Goal: Transaction & Acquisition: Purchase product/service

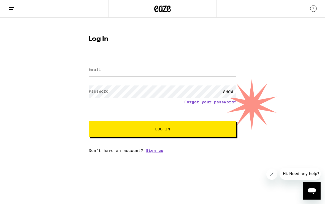
type input "[EMAIL_ADDRESS][DOMAIN_NAME]"
click at [163, 130] on button "Log In" at bounding box center [163, 129] width 148 height 17
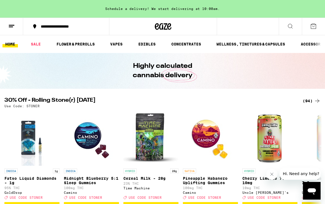
click at [316, 99] on icon at bounding box center [317, 101] width 7 height 7
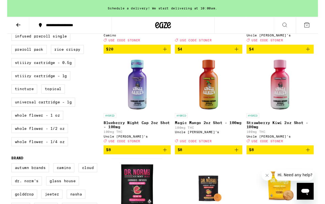
scroll to position [248, 0]
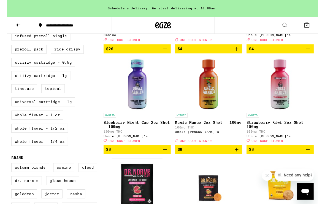
click at [58, 153] on label "Whole Flower - 1/4 oz" at bounding box center [33, 147] width 59 height 9
checkbox input "true"
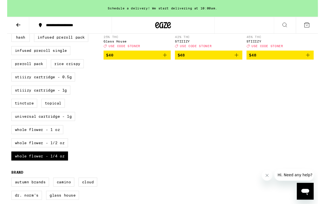
scroll to position [233, 0]
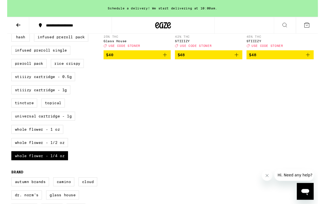
click at [62, 154] on label "Whole Flower - 1/2 oz" at bounding box center [33, 148] width 59 height 9
click at [6, 8] on input "Whole Flower - 1/2 oz" at bounding box center [6, 7] width 0 height 0
checkbox input "true"
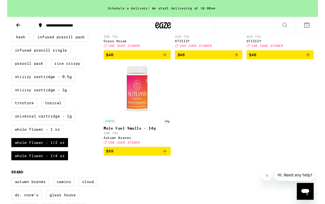
click at [59, 168] on label "Whole Flower - 1/4 oz" at bounding box center [33, 162] width 59 height 9
click at [6, 8] on input "Whole Flower - 1/4 oz" at bounding box center [6, 7] width 0 height 0
checkbox input "false"
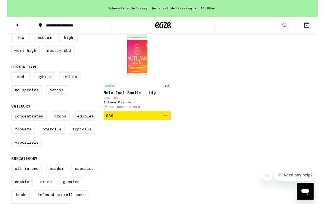
scroll to position [69, 0]
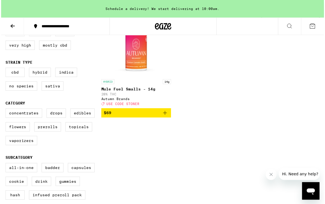
scroll to position [70, 0]
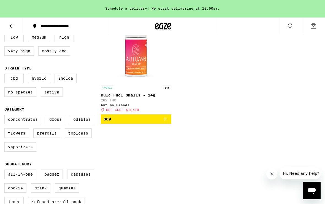
click at [168, 123] on icon "Add to bag" at bounding box center [165, 119] width 7 height 7
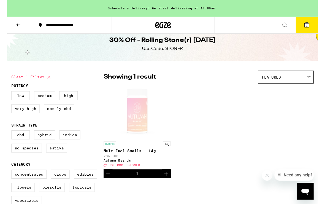
scroll to position [7, 0]
click at [12, 27] on icon at bounding box center [11, 26] width 7 height 7
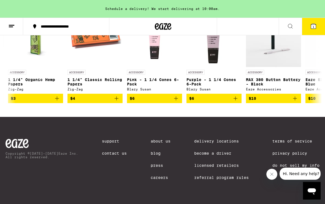
scroll to position [0, 533]
click at [236, 103] on button "$6" at bounding box center [213, 98] width 55 height 9
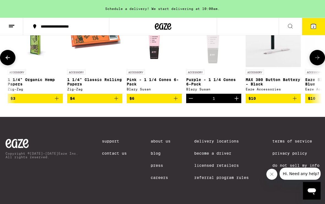
click at [317, 29] on icon at bounding box center [313, 26] width 7 height 7
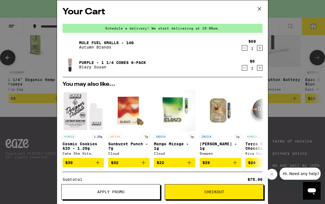
click at [145, 195] on button "Apply Promo" at bounding box center [110, 191] width 99 height 15
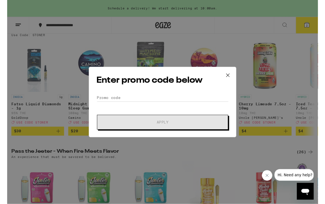
scroll to position [70, 0]
click at [117, 106] on input "Promo Code" at bounding box center [162, 102] width 138 height 8
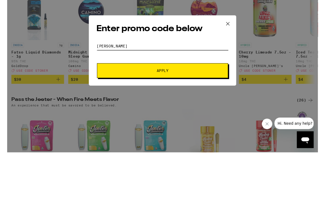
type input "[PERSON_NAME]"
click at [172, 120] on button "Apply" at bounding box center [162, 127] width 137 height 15
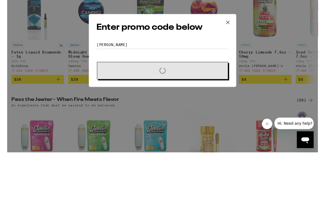
scroll to position [124, 0]
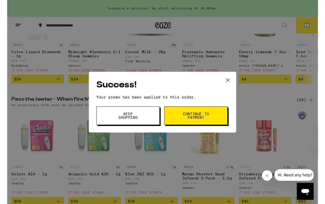
click at [205, 124] on span "Continue to payment" at bounding box center [198, 121] width 28 height 8
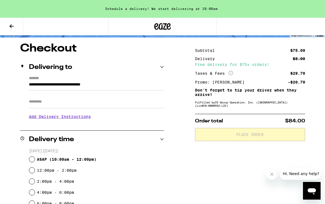
scroll to position [41, 0]
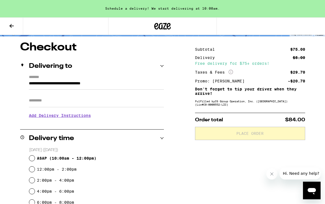
click at [88, 116] on h3 "Add Delivery Instructions" at bounding box center [96, 115] width 135 height 13
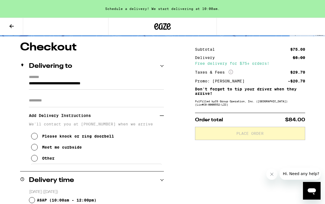
click at [34, 146] on button "Meet me curbside" at bounding box center [56, 147] width 51 height 11
click at [39, 150] on button "Meet me curbside" at bounding box center [56, 147] width 51 height 11
click at [39, 149] on button "Meet me curbside" at bounding box center [56, 147] width 51 height 11
click at [36, 139] on icon at bounding box center [34, 136] width 7 height 7
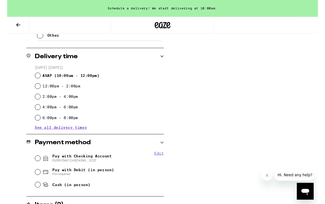
scroll to position [203, 0]
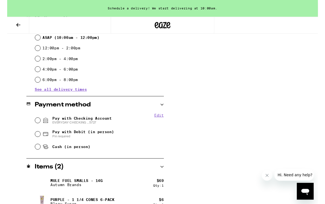
click at [37, 130] on span "Pay with Checking Account EVERYDAY CHECKING ...5727" at bounding box center [73, 126] width 73 height 9
click at [35, 129] on input "Pay with Checking Account EVERYDAY CHECKING ...5727" at bounding box center [32, 126] width 6 height 6
radio input "true"
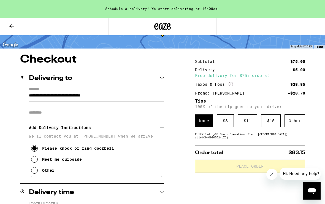
scroll to position [28, 0]
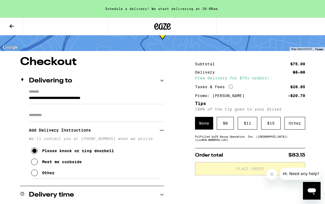
click at [219, 15] on div "Schedule a delivery! We start delivering at 10:00am." at bounding box center [162, 9] width 325 height 18
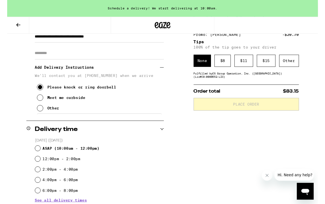
scroll to position [178, 0]
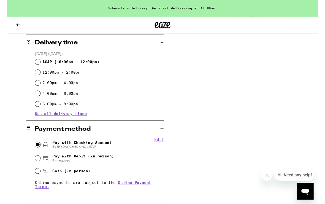
click at [34, 64] on input "ASAP ( 10:00am - 12:00pm )" at bounding box center [32, 65] width 6 height 6
radio input "true"
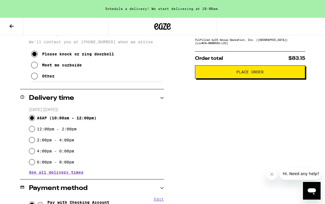
scroll to position [105, 0]
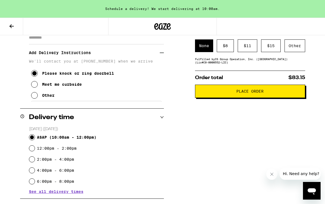
click at [253, 98] on button "Place Order" at bounding box center [250, 91] width 110 height 13
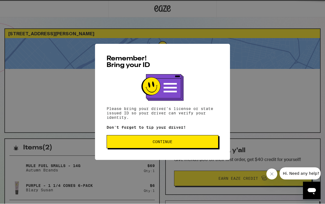
scroll to position [0, 0]
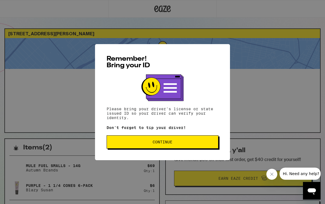
click at [174, 146] on button "Continue" at bounding box center [163, 141] width 112 height 13
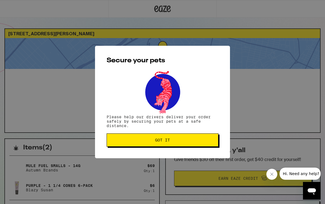
click at [174, 144] on button "Got it" at bounding box center [163, 139] width 112 height 13
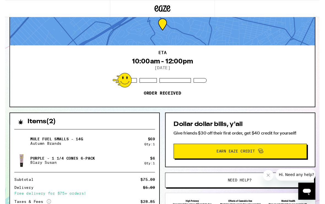
scroll to position [69, 0]
